Goal: Use online tool/utility

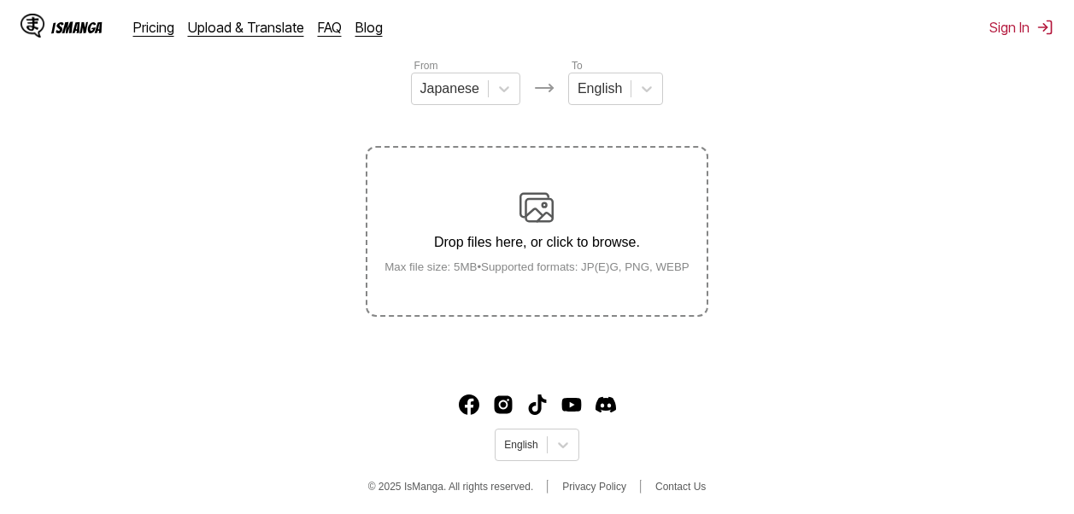
scroll to position [220, 0]
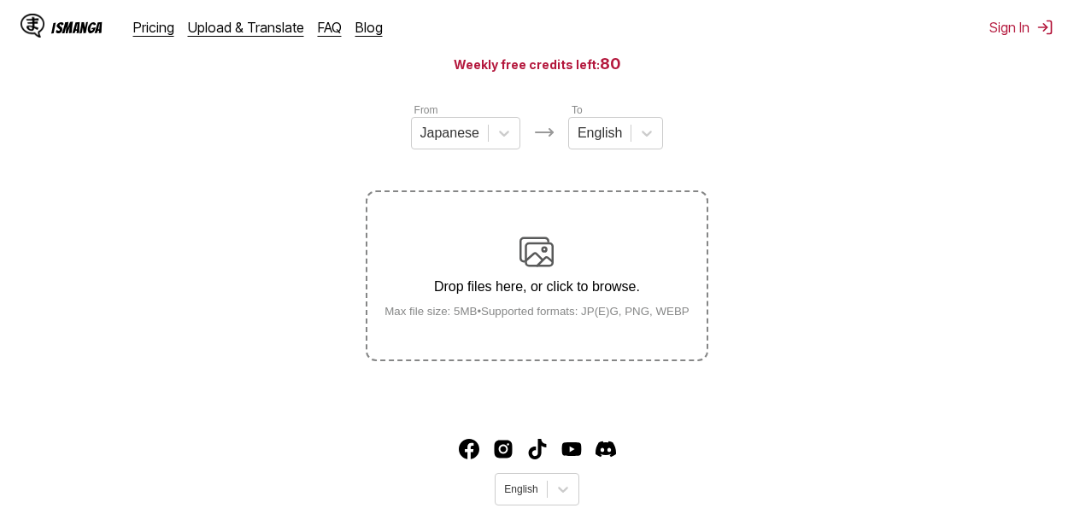
click at [571, 295] on p "Drop files here, or click to browse." at bounding box center [537, 286] width 332 height 15
click at [0, 0] on input "Drop files here, or click to browse. Max file size: 5MB • Supported formats: JP…" at bounding box center [0, 0] width 0 height 0
